Goal: Task Accomplishment & Management: Manage account settings

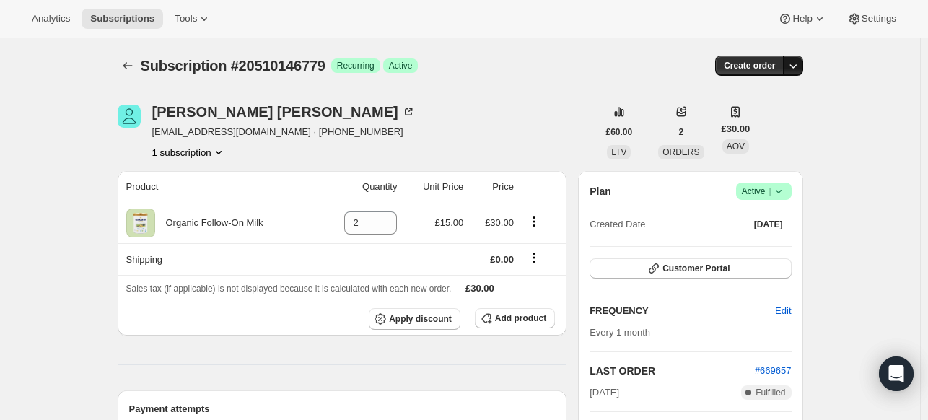
click at [795, 66] on icon "button" at bounding box center [792, 66] width 7 height 4
click at [781, 192] on icon at bounding box center [778, 192] width 6 height 4
click at [774, 240] on span "Cancel subscription" at bounding box center [768, 243] width 82 height 11
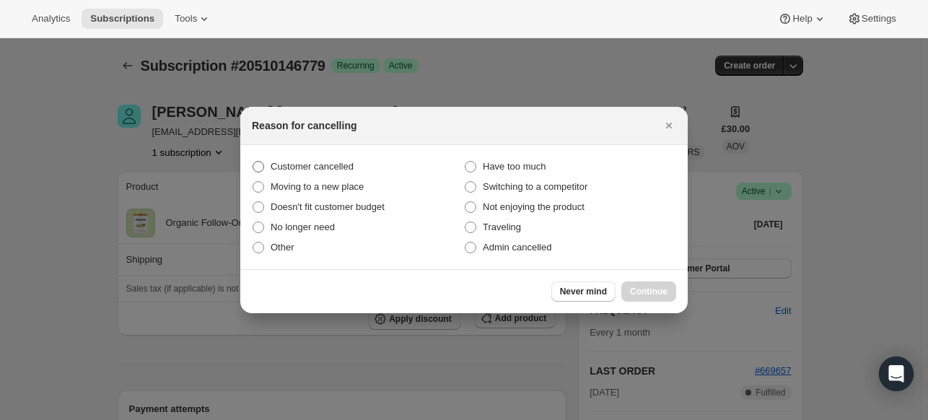
click at [320, 167] on span "Customer cancelled" at bounding box center [312, 166] width 83 height 11
click at [253, 162] on input "Customer cancelled" at bounding box center [253, 161] width 1 height 1
radio input "true"
click at [652, 296] on span "Continue" at bounding box center [649, 292] width 38 height 12
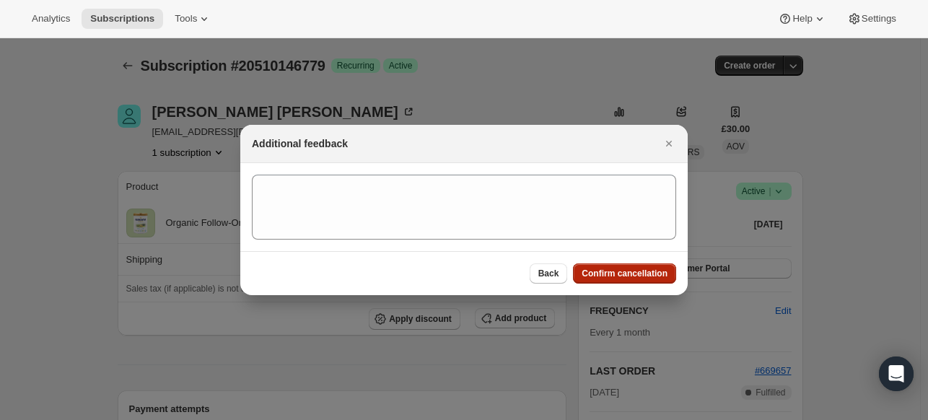
click at [629, 273] on span "Confirm cancellation" at bounding box center [625, 274] width 86 height 12
